Goal: Task Accomplishment & Management: Use online tool/utility

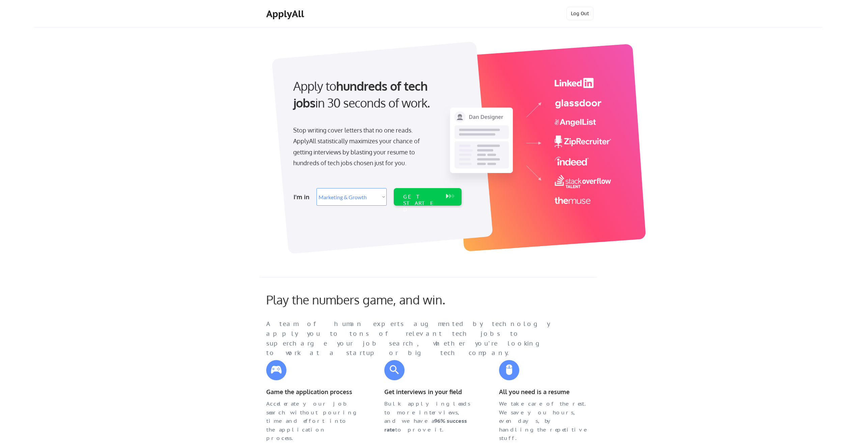
select select ""marketing___comms""
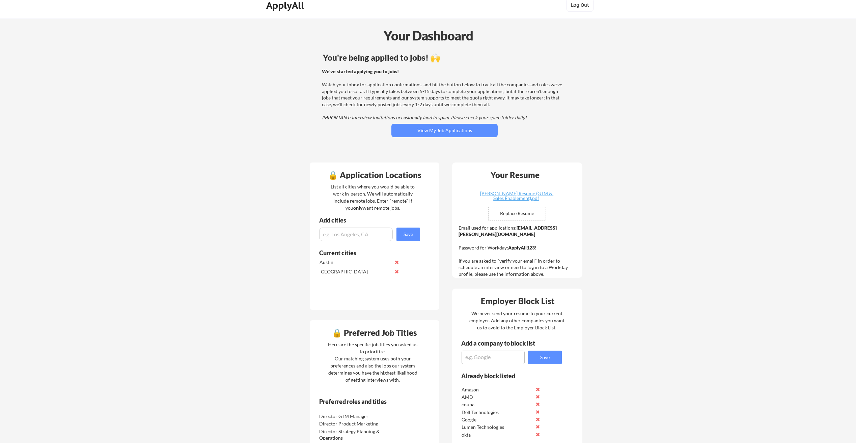
scroll to position [34, 0]
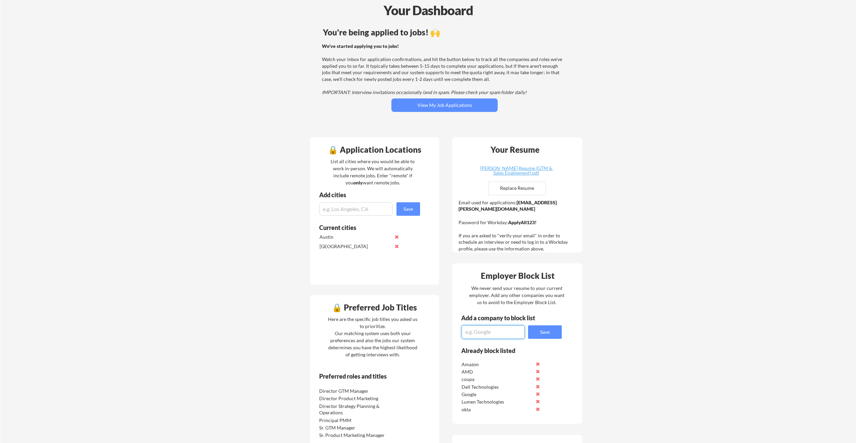
click at [471, 331] on textarea at bounding box center [493, 332] width 63 height 13
type textarea "deel"
click at [552, 330] on button "Save" at bounding box center [545, 332] width 34 height 13
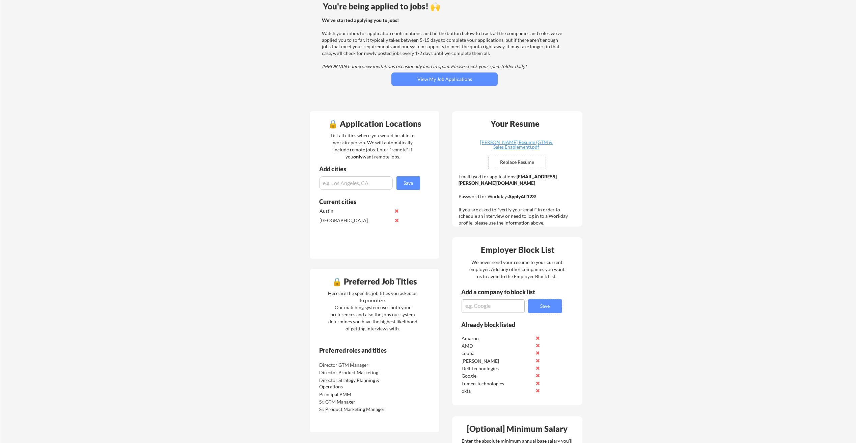
scroll to position [57, 0]
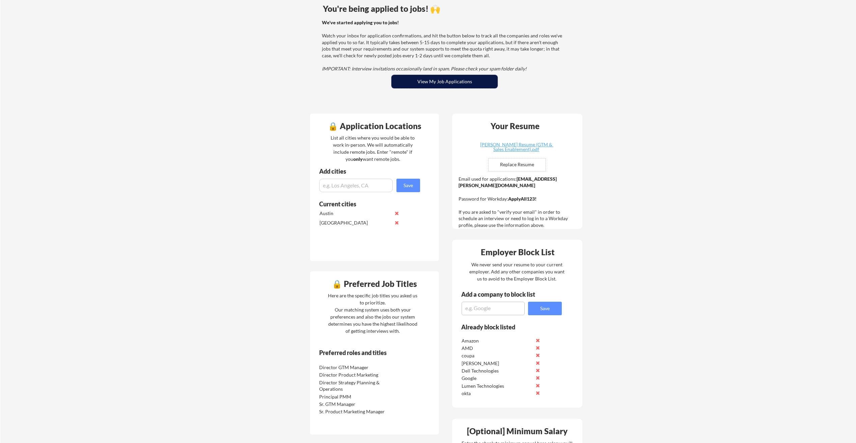
click at [465, 78] on button "View My Job Applications" at bounding box center [444, 81] width 106 height 13
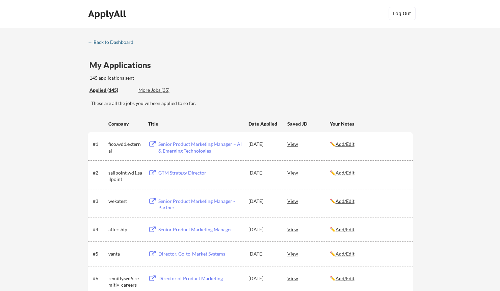
click at [100, 40] on div "← Back to Dashboard" at bounding box center [113, 42] width 51 height 5
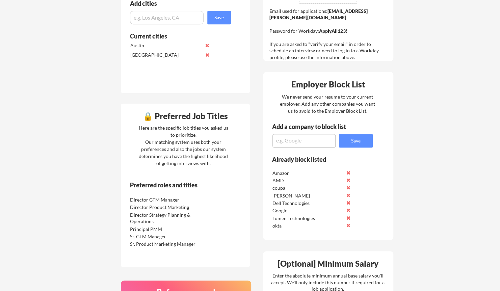
scroll to position [236, 0]
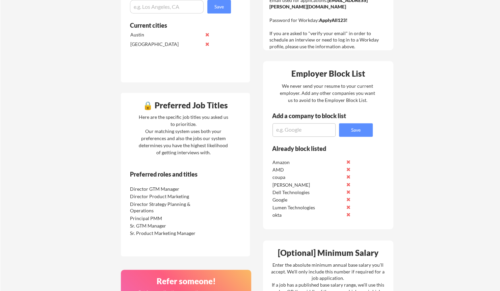
click at [286, 129] on textarea at bounding box center [303, 129] width 63 height 13
type textarea "Boeing"
click at [345, 129] on button "Save" at bounding box center [356, 129] width 34 height 13
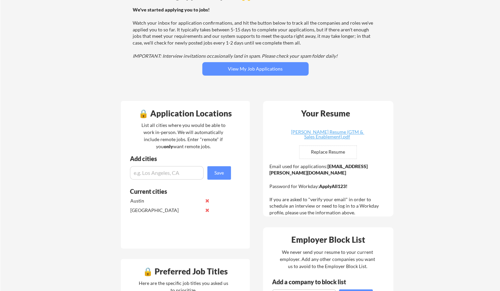
scroll to position [0, 0]
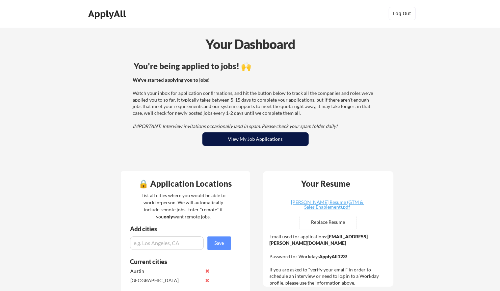
click at [261, 140] on button "View My Job Applications" at bounding box center [255, 138] width 106 height 13
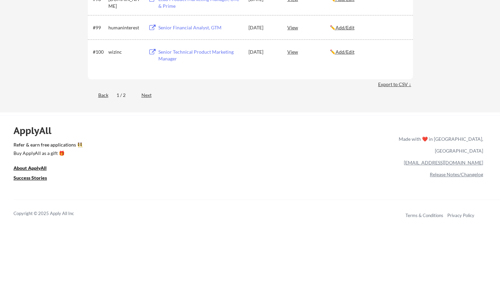
scroll to position [2767, 0]
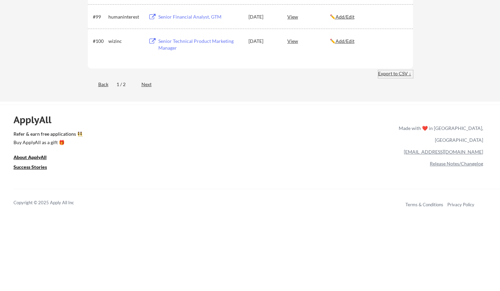
click at [391, 72] on div "Export to CSV ↓" at bounding box center [395, 73] width 35 height 7
